Goal: Information Seeking & Learning: Learn about a topic

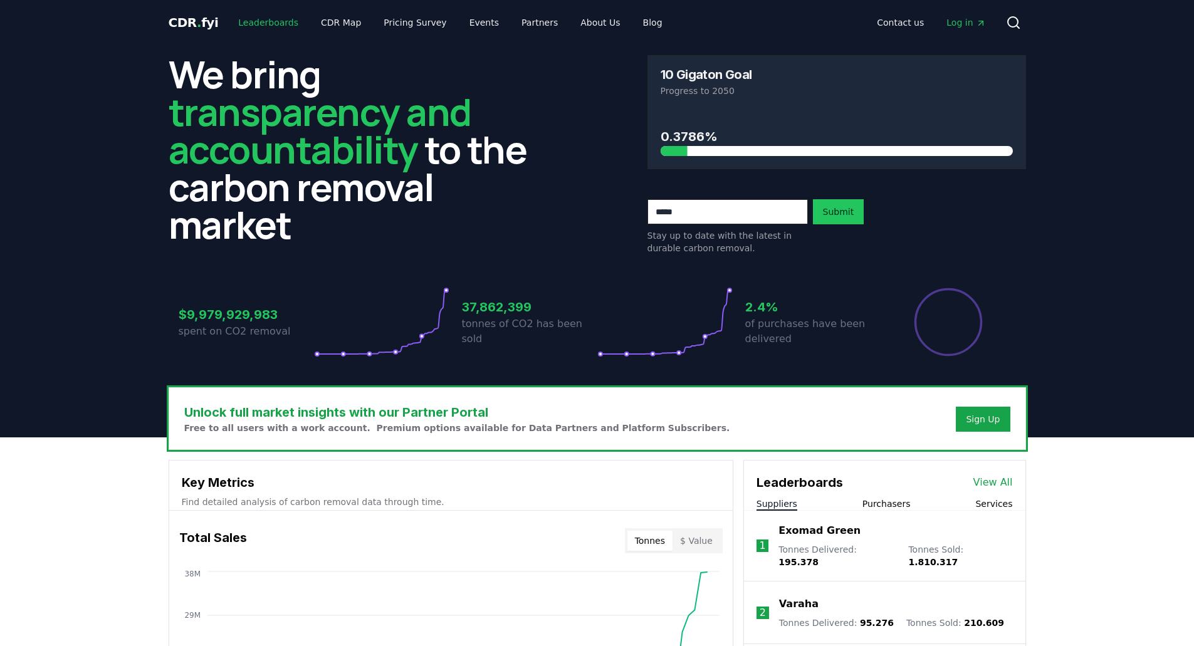
click at [249, 17] on link "Leaderboards" at bounding box center [268, 22] width 80 height 23
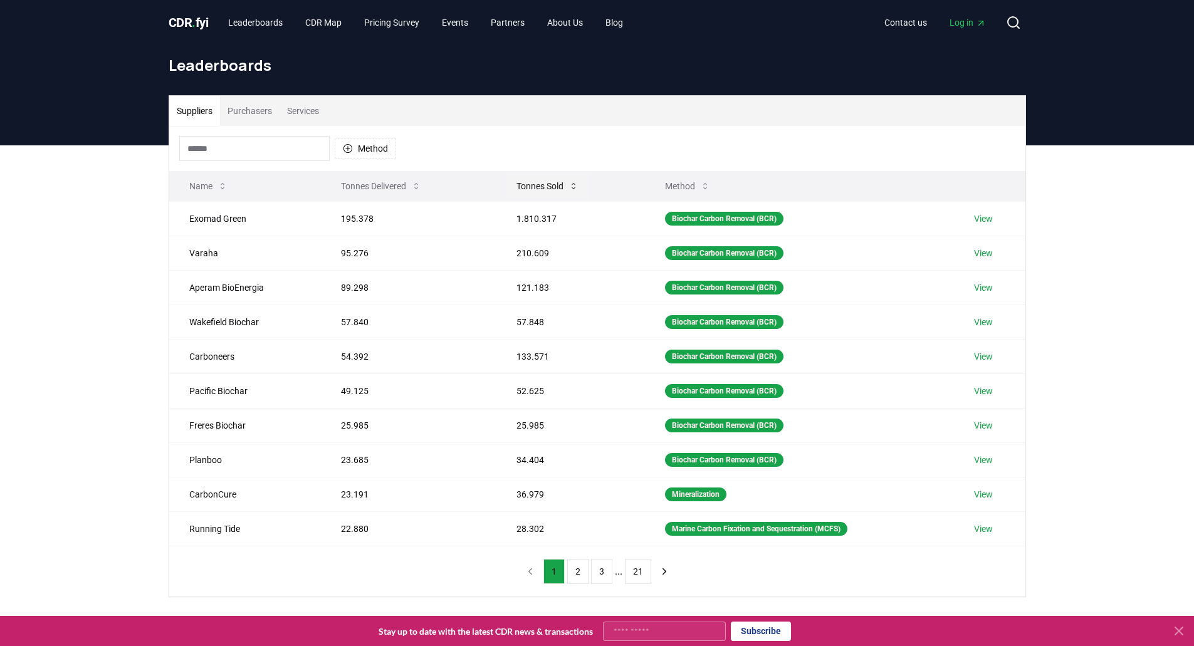
click at [570, 189] on icon at bounding box center [574, 186] width 10 height 10
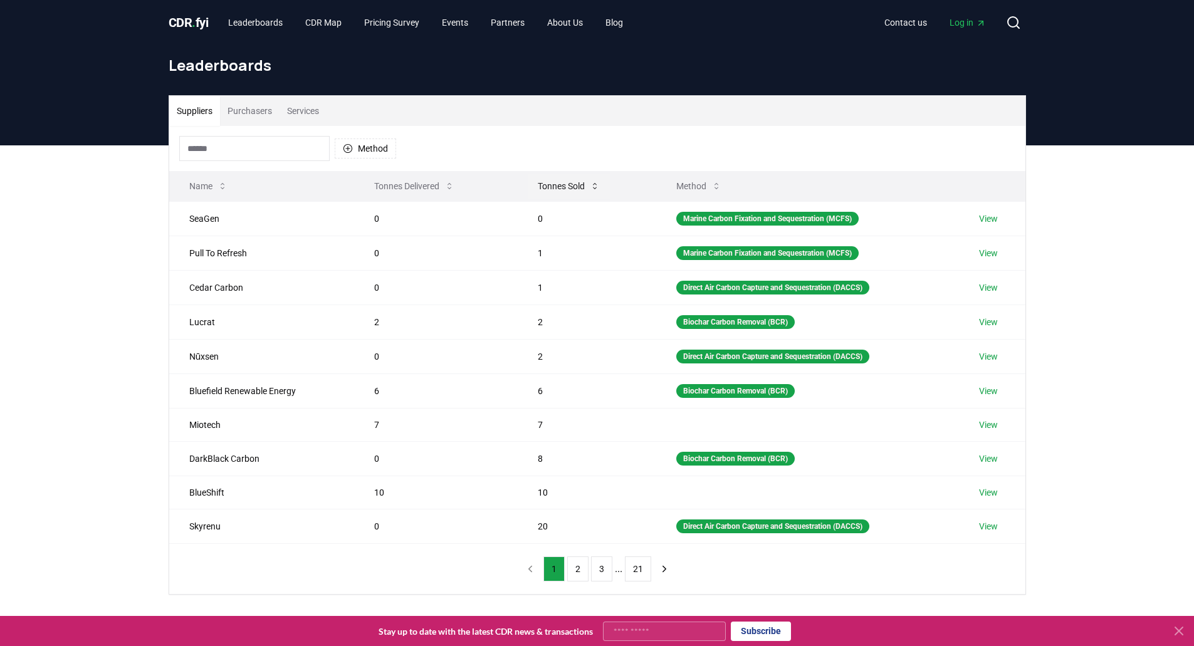
click at [590, 191] on icon at bounding box center [595, 186] width 10 height 10
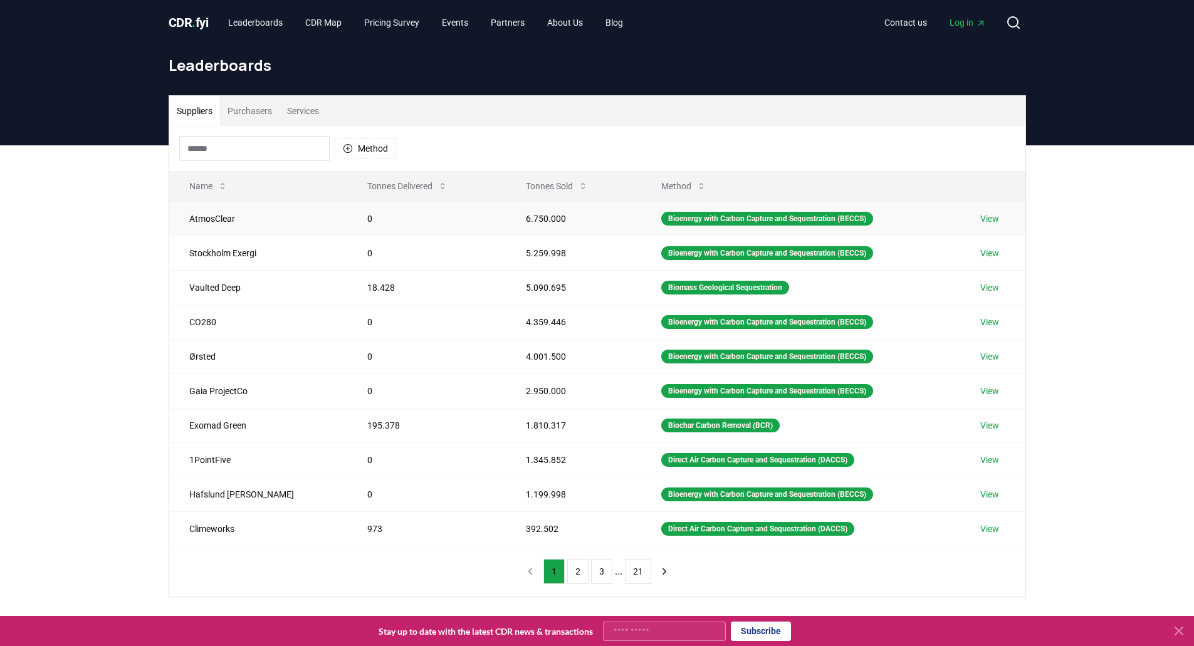
click at [984, 217] on link "View" at bounding box center [990, 219] width 19 height 13
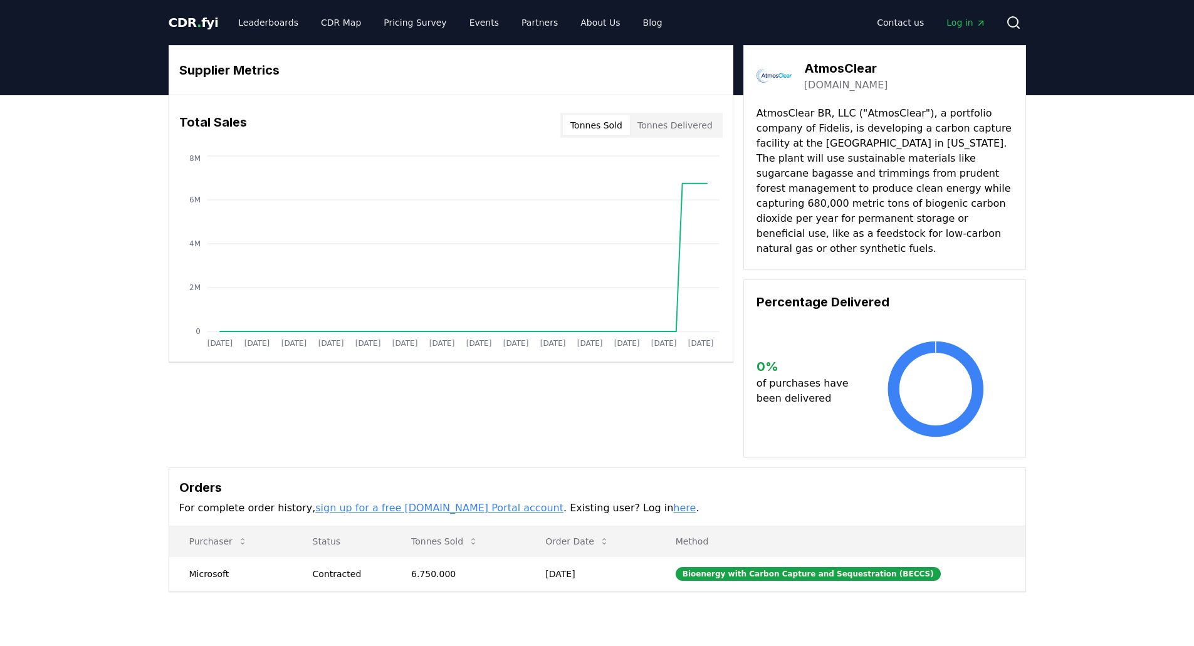
drag, startPoint x: 881, startPoint y: 82, endPoint x: 806, endPoint y: 61, distance: 77.9
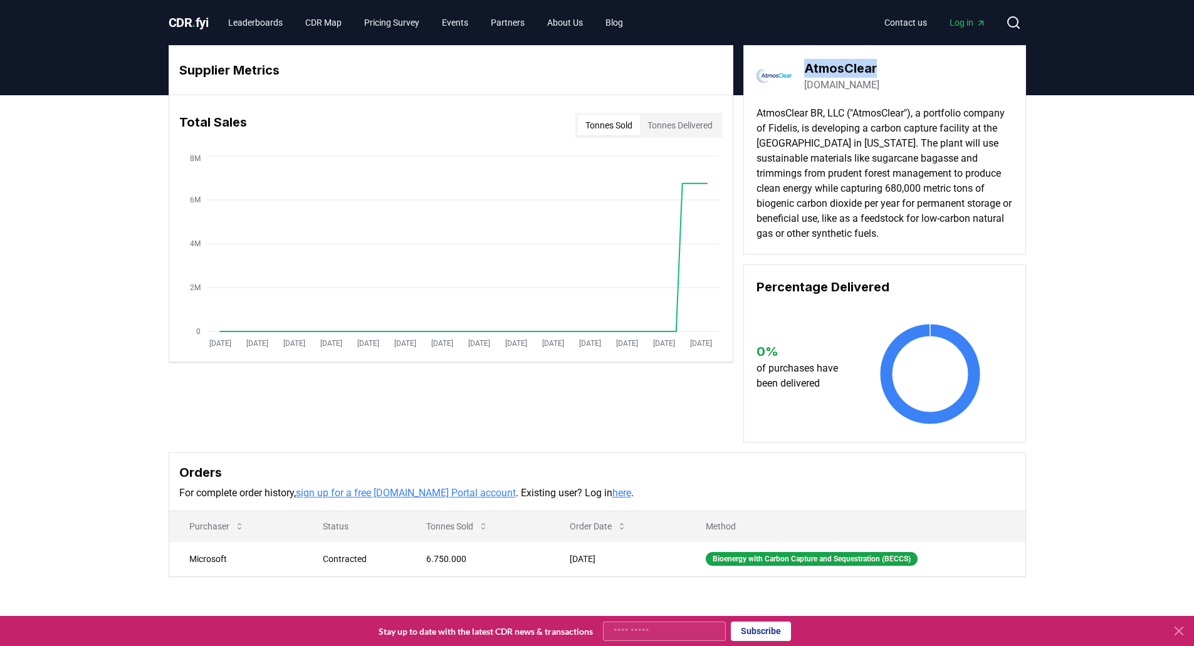
drag, startPoint x: 808, startPoint y: 66, endPoint x: 889, endPoint y: 71, distance: 81.0
click at [889, 71] on div "AtmosClear atmosclear.earth" at bounding box center [885, 75] width 256 height 35
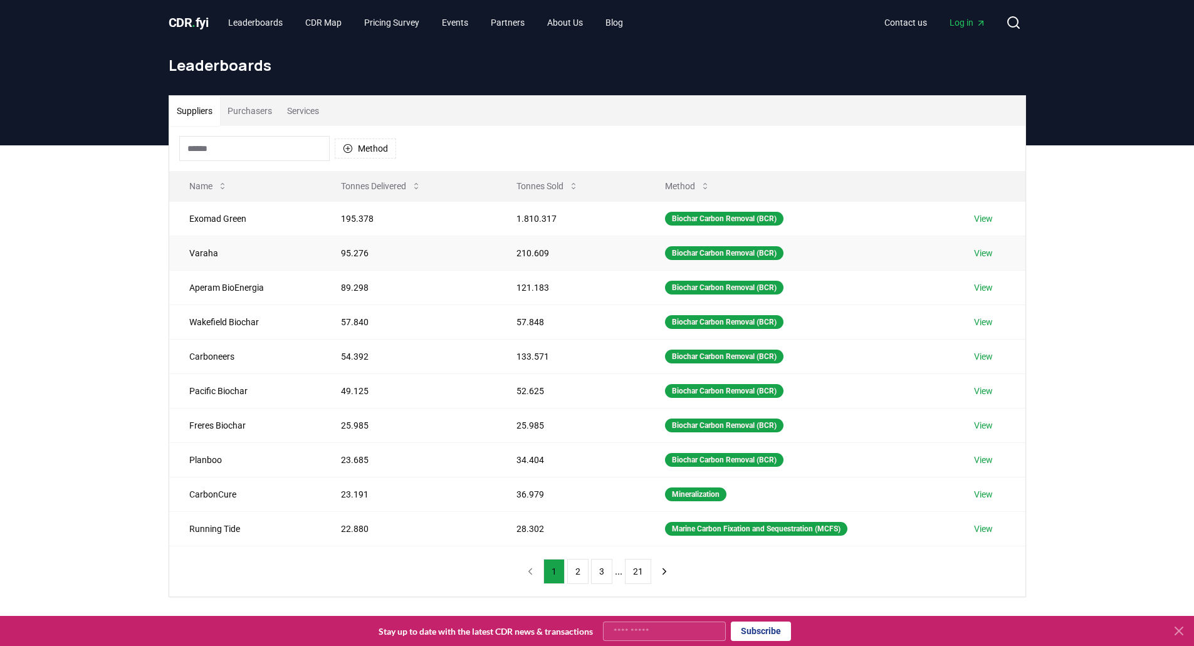
click at [984, 255] on link "View" at bounding box center [983, 253] width 19 height 13
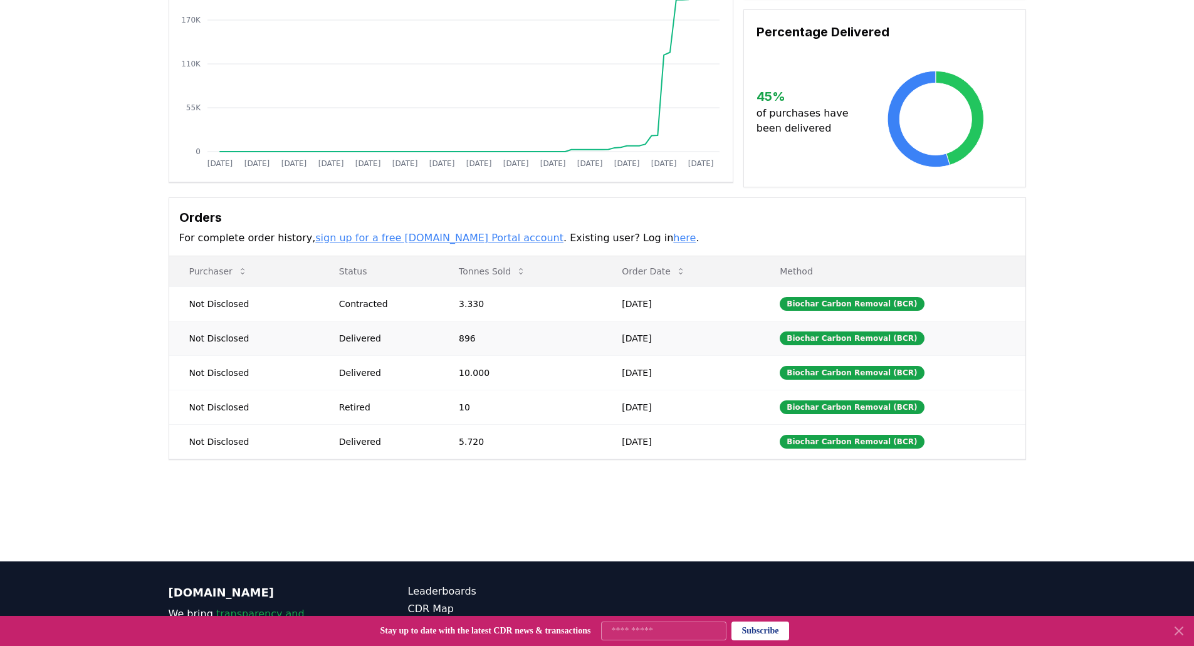
scroll to position [188, 0]
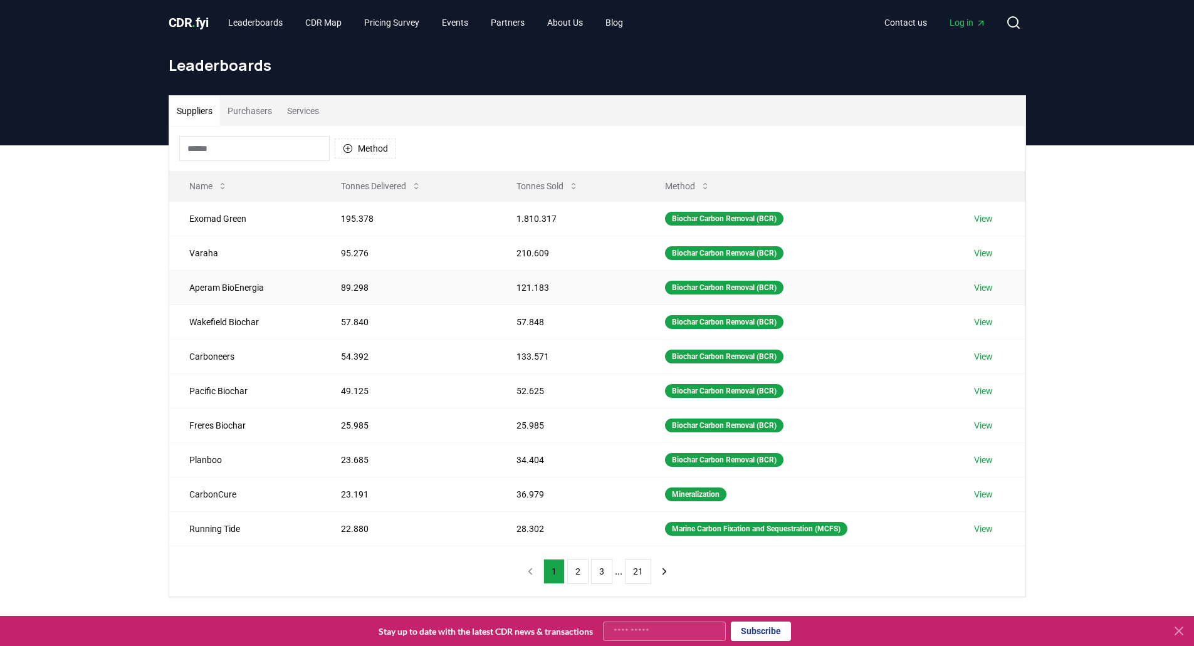
click at [984, 287] on link "View" at bounding box center [983, 287] width 19 height 13
click at [248, 18] on link "Leaderboards" at bounding box center [255, 22] width 75 height 23
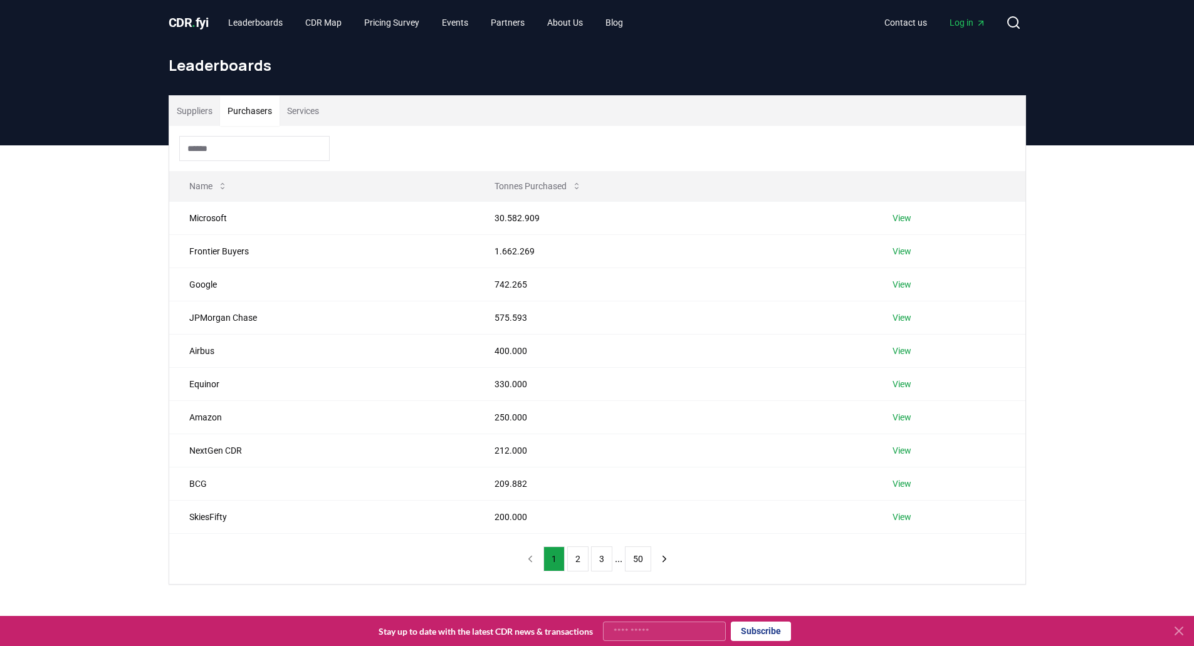
click at [246, 110] on button "Purchasers" at bounding box center [250, 111] width 60 height 30
click at [190, 112] on button "Suppliers" at bounding box center [194, 111] width 51 height 30
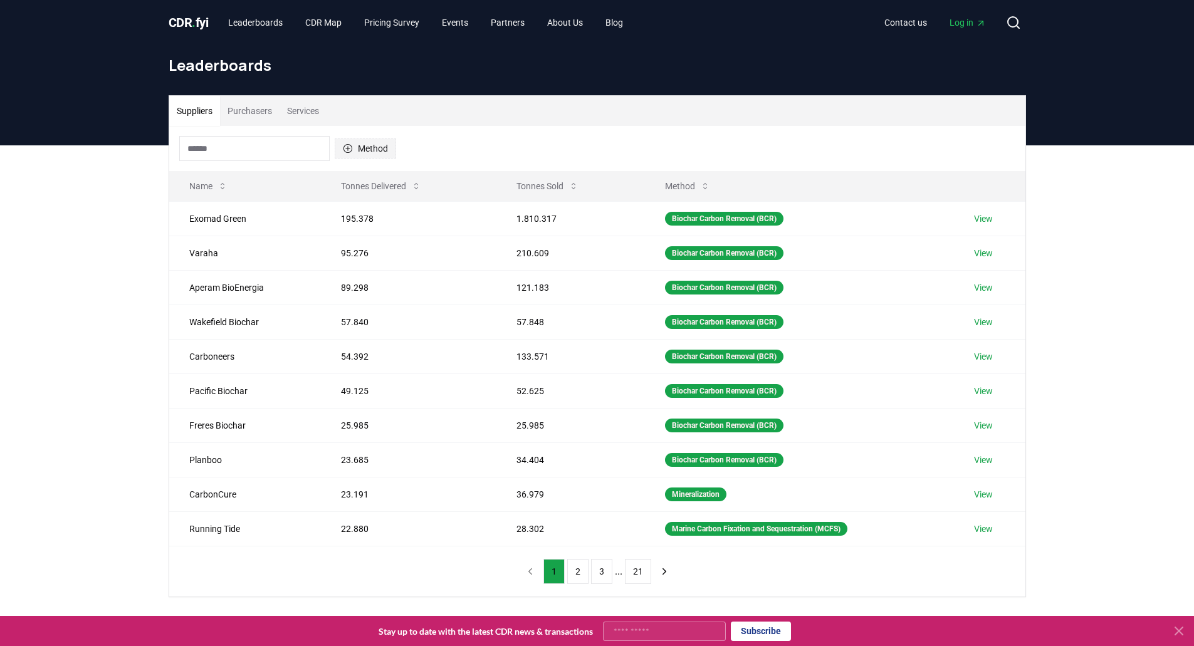
click at [356, 149] on button "Method" at bounding box center [365, 149] width 61 height 20
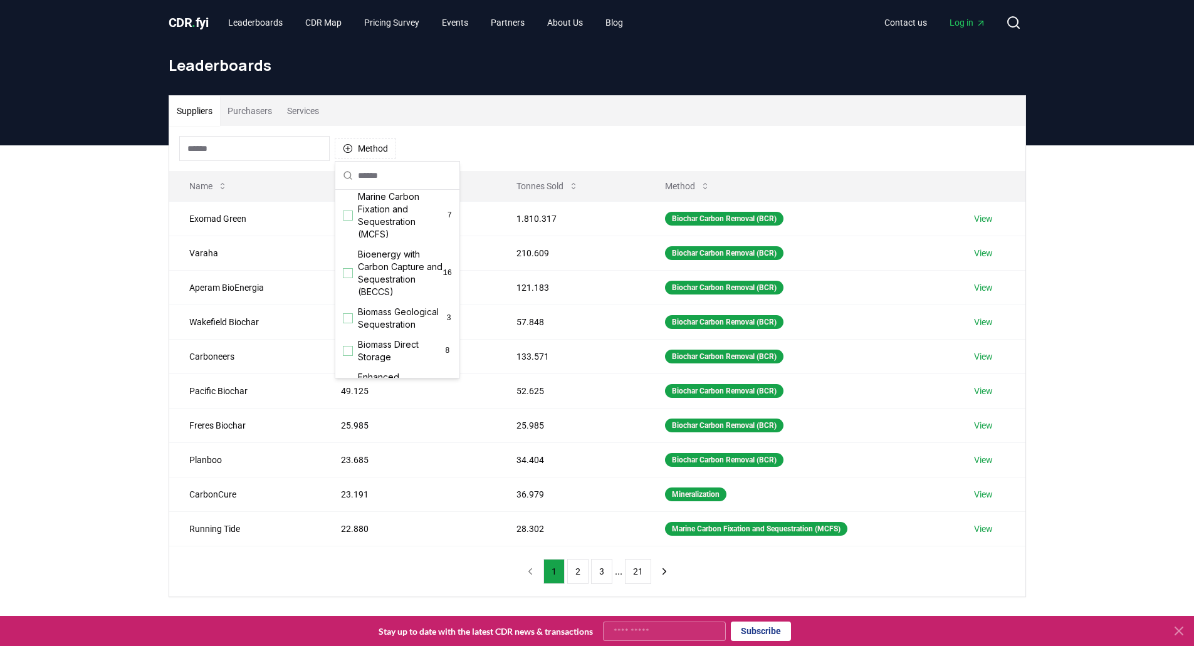
scroll to position [63, 0]
click at [350, 270] on div "Suggestions" at bounding box center [348, 269] width 10 height 10
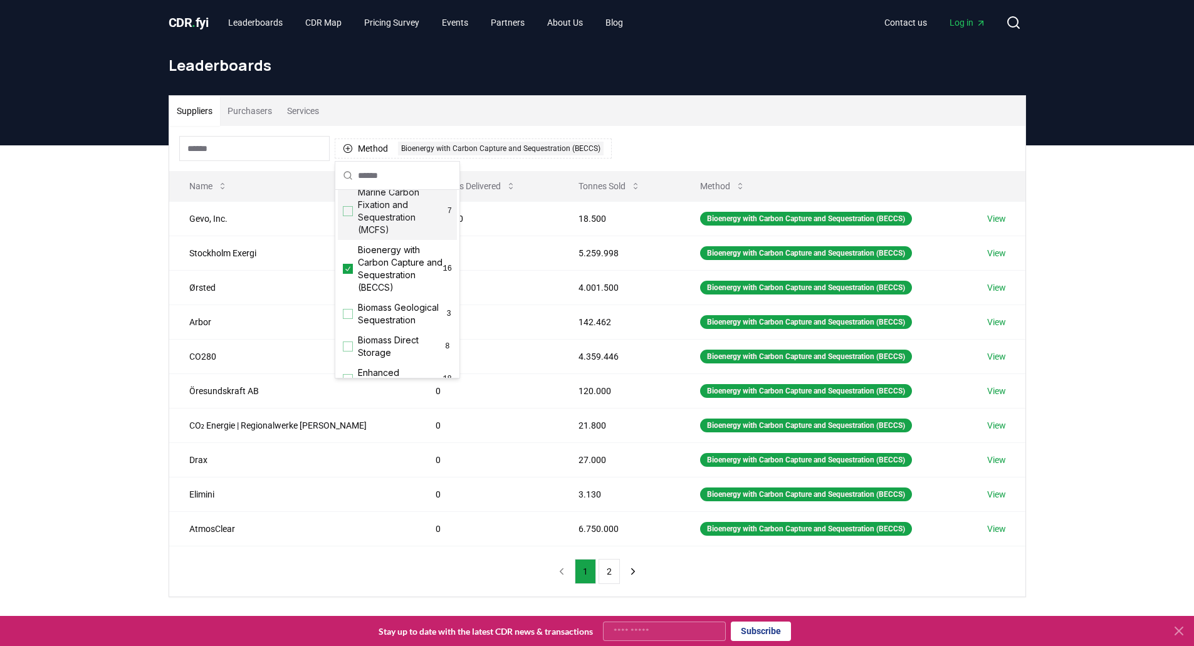
click at [629, 121] on div "Suppliers Purchasers Services" at bounding box center [597, 111] width 856 height 30
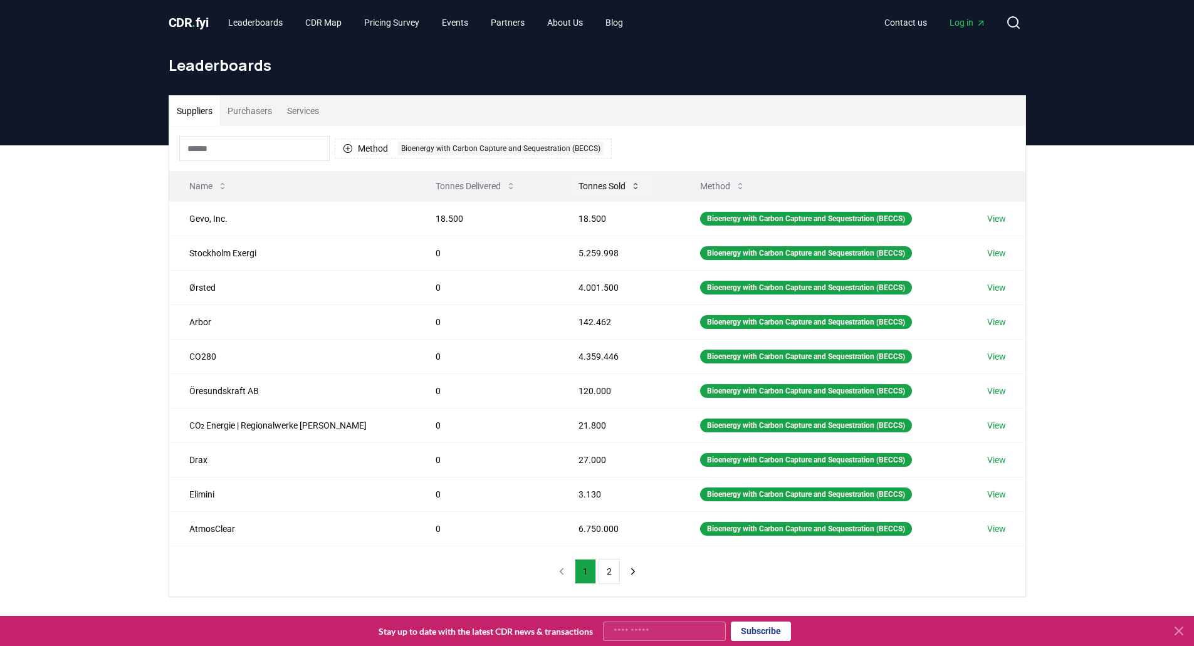
click at [631, 189] on icon at bounding box center [636, 186] width 10 height 10
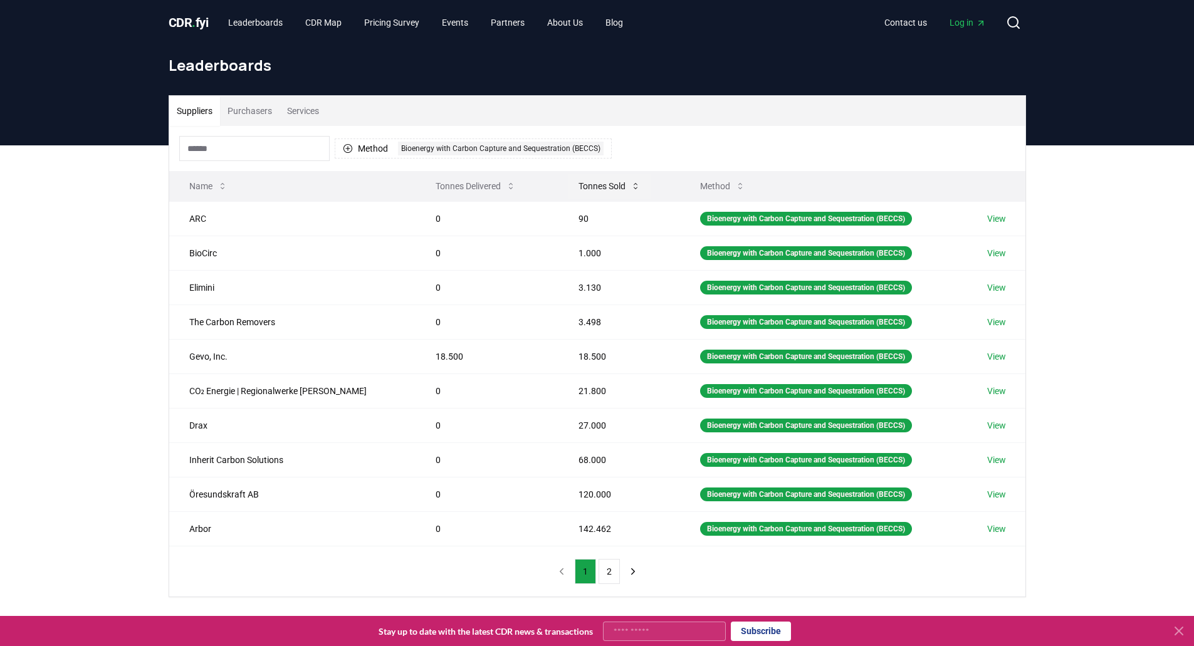
click at [631, 189] on icon at bounding box center [636, 186] width 10 height 10
